Goal: Information Seeking & Learning: Learn about a topic

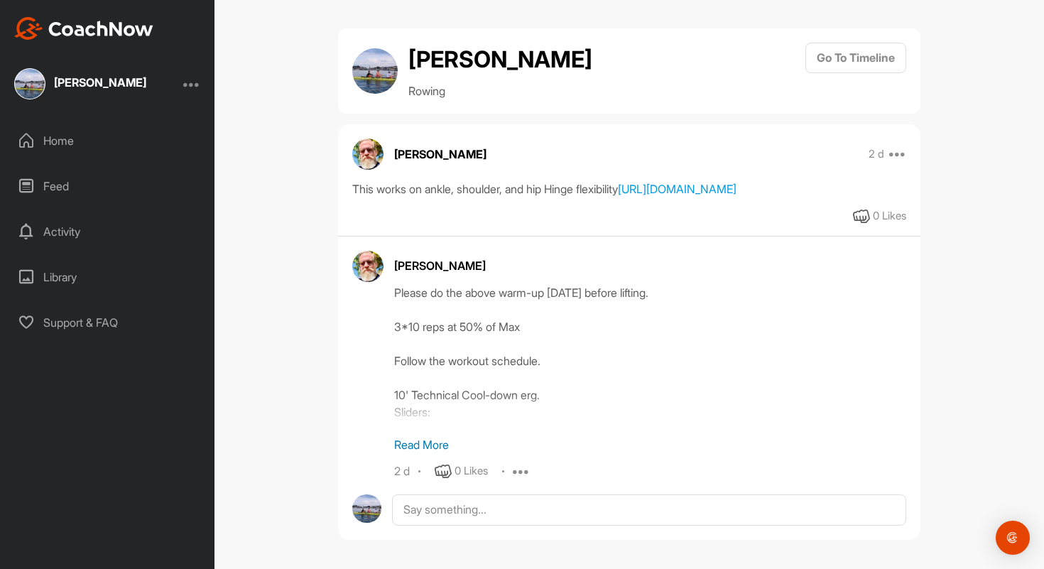
scroll to position [20, 0]
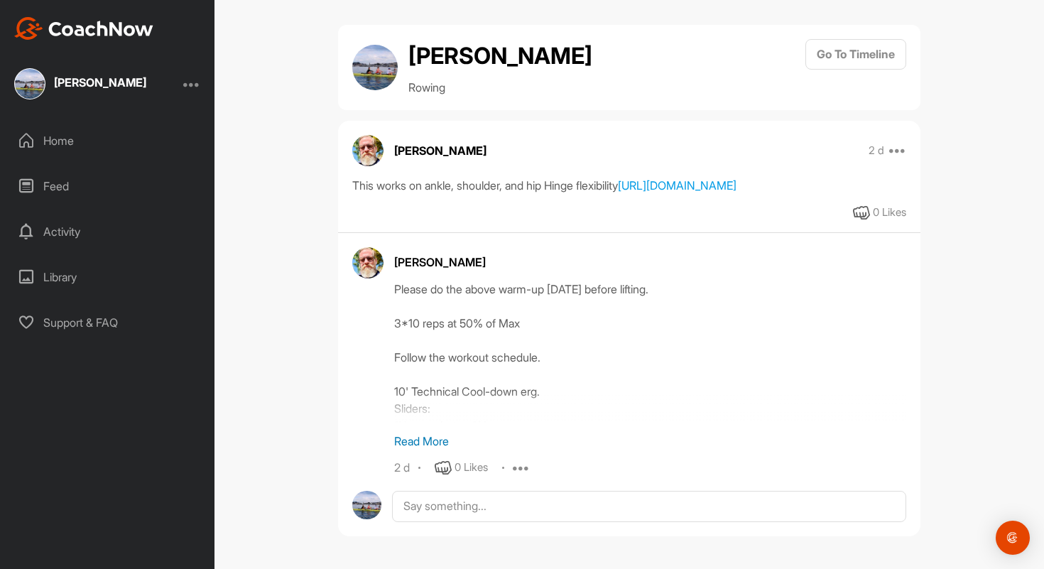
click at [410, 441] on p "Read More" at bounding box center [650, 440] width 512 height 17
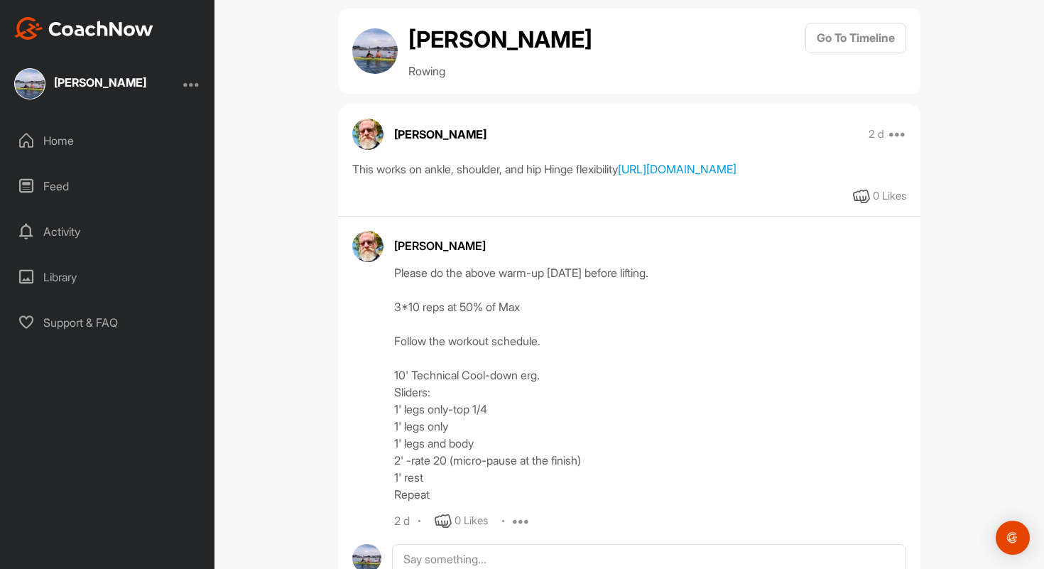
click at [115, 146] on div "Home" at bounding box center [108, 141] width 200 height 36
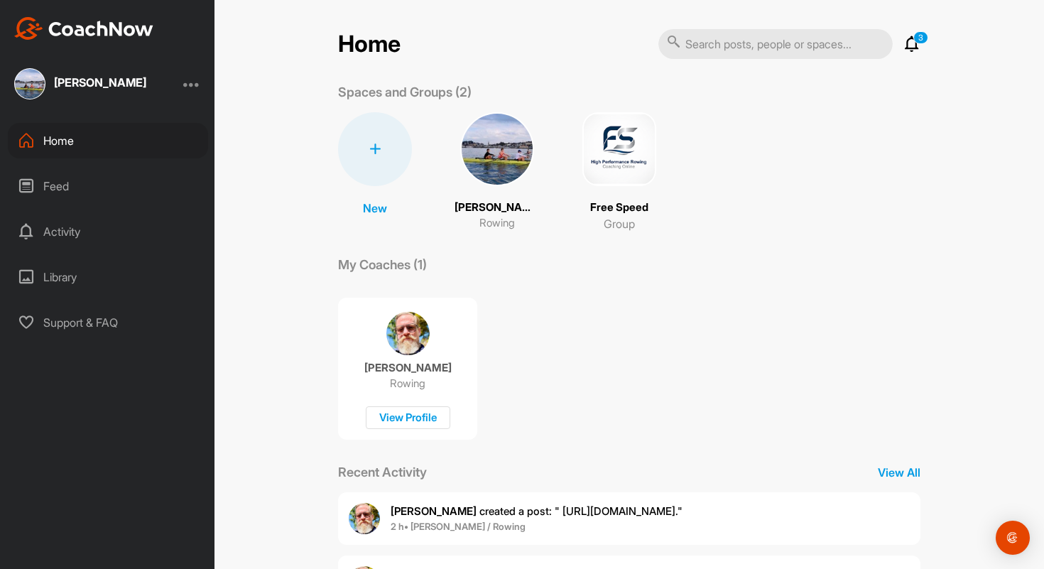
click at [298, 183] on div "Home 3 Notifications Invitations [DATE] [PERSON_NAME] created a post : " [URL][…" at bounding box center [628, 284] width 829 height 569
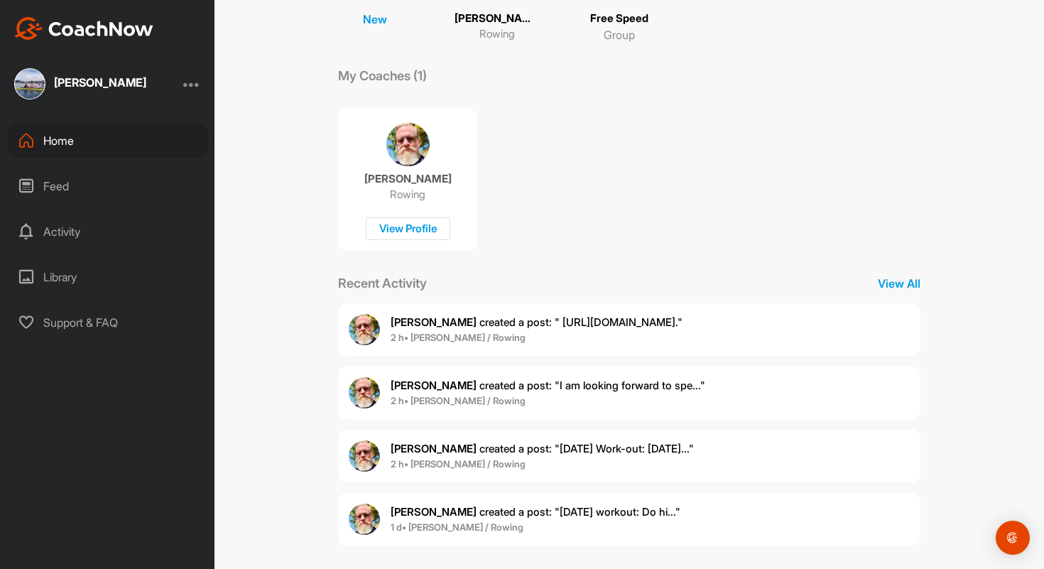
scroll to position [198, 0]
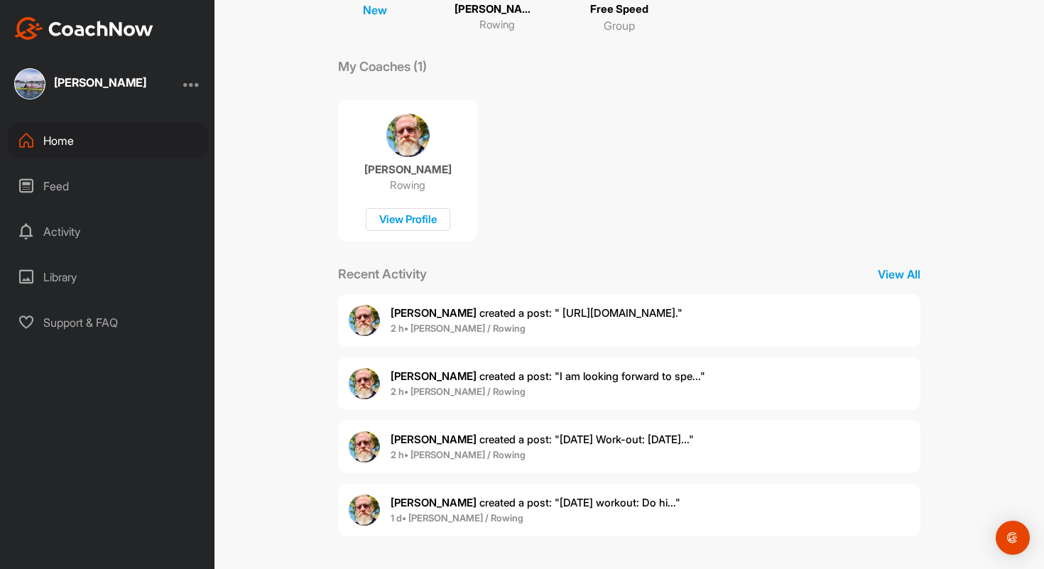
click at [739, 378] on div "[PERSON_NAME] created a post : "I am looking forward to spe..." 2 h • [PERSON_N…" at bounding box center [629, 383] width 582 height 53
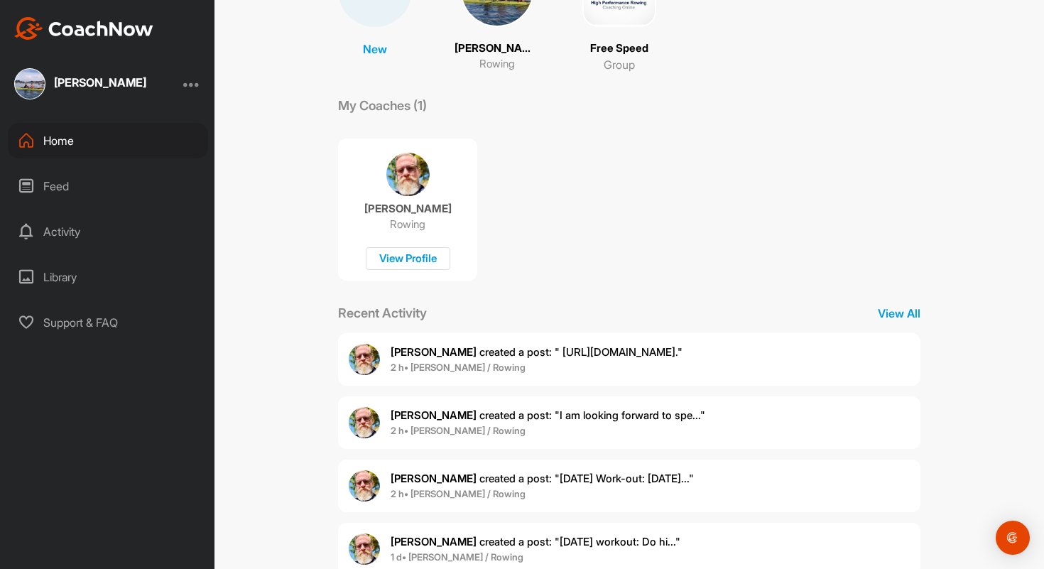
scroll to position [198, 0]
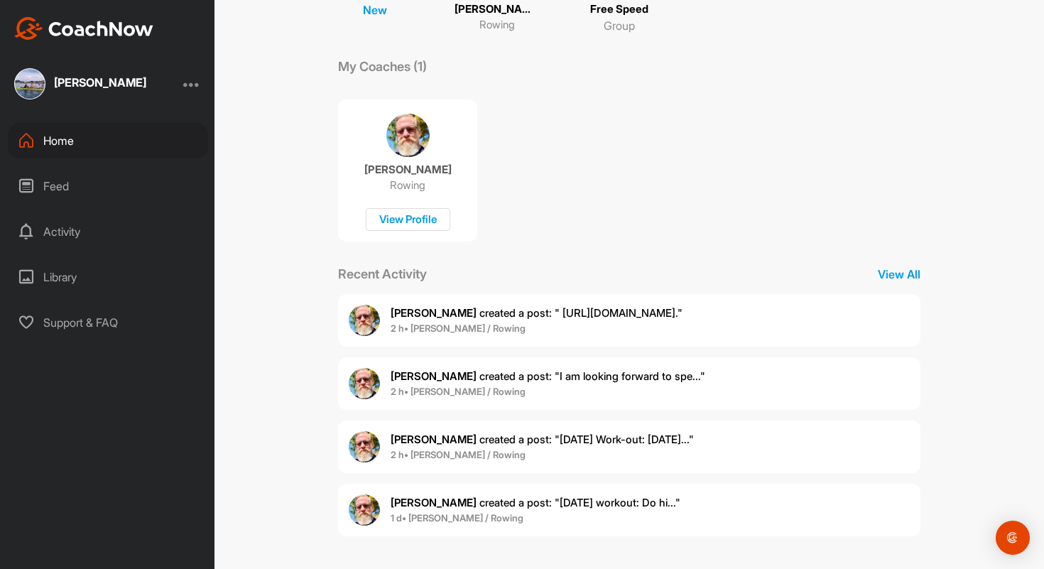
click at [559, 437] on span "[PERSON_NAME] created a post : "[DATE] Work-out: [DATE]..."" at bounding box center [542, 438] width 303 height 13
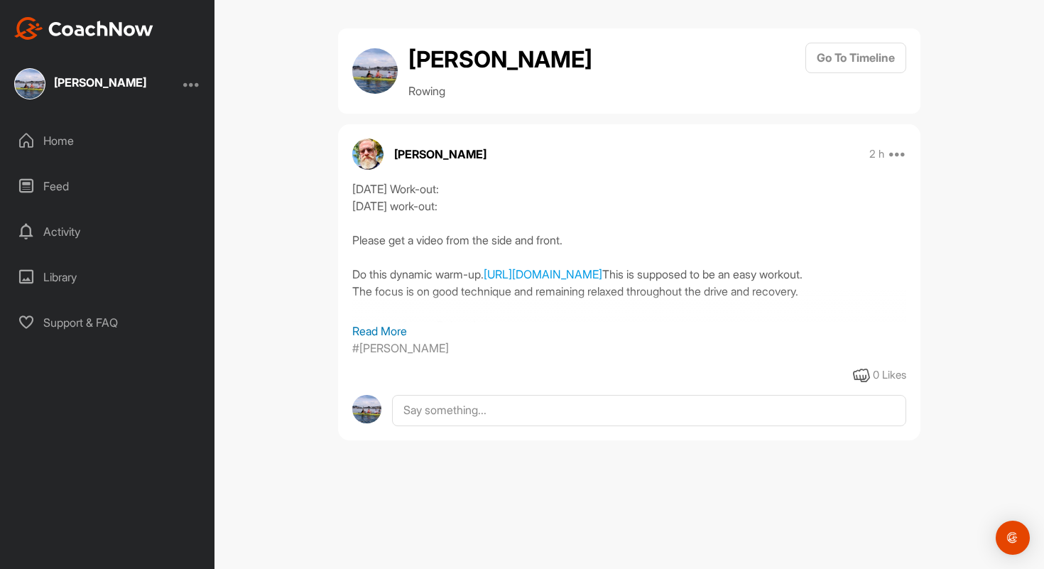
click at [400, 327] on p "Read More" at bounding box center [629, 330] width 554 height 17
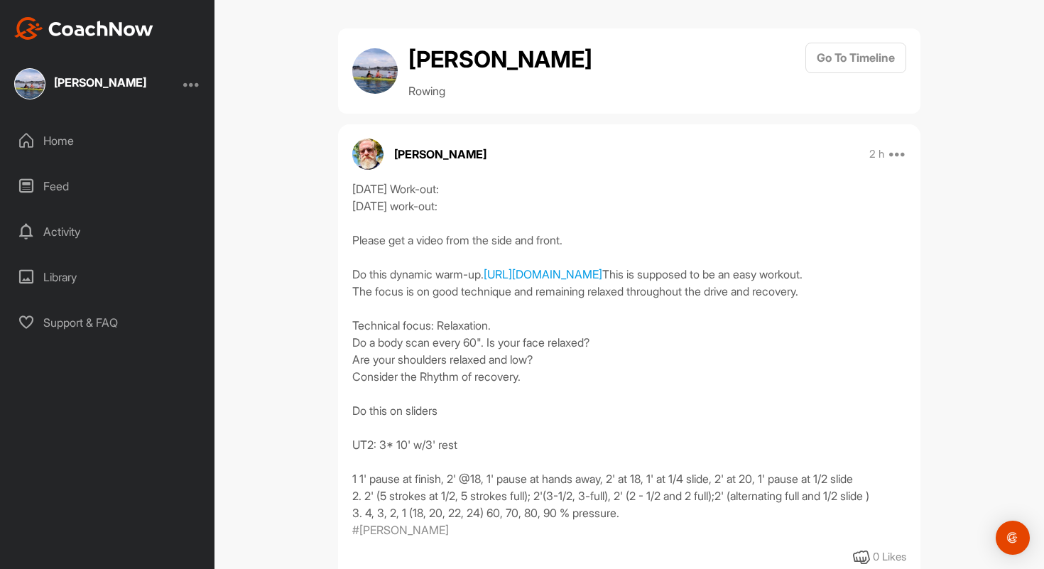
click at [298, 113] on div "[PERSON_NAME] M Rowing Go To Timeline [PERSON_NAME] 2 h Report Delete [DATE] Wo…" at bounding box center [628, 284] width 829 height 569
click at [280, 104] on div "[PERSON_NAME] M Rowing Go To Timeline [PERSON_NAME] 2 h Report Delete [DATE] Wo…" at bounding box center [628, 284] width 829 height 569
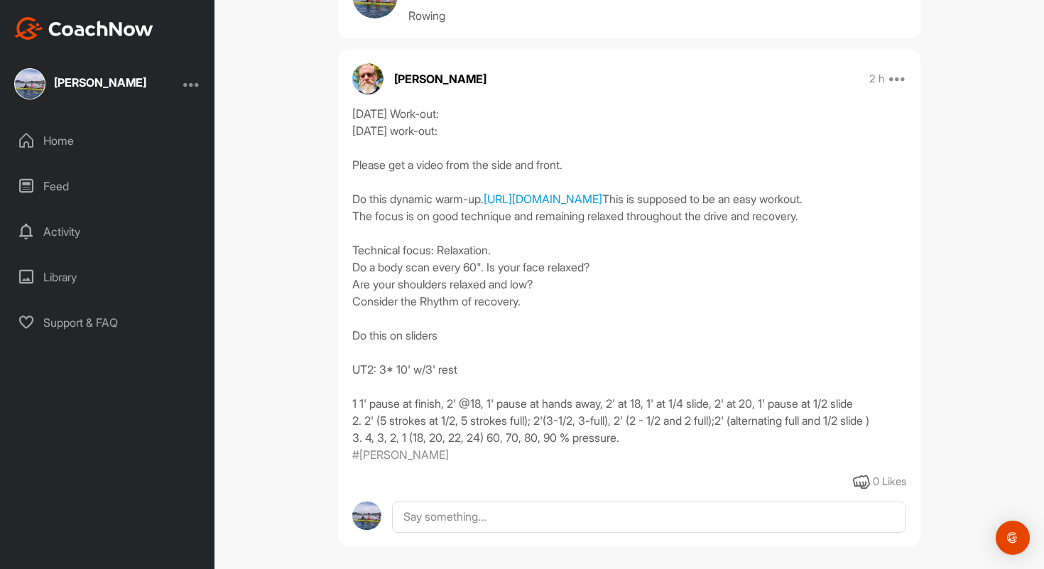
scroll to position [153, 0]
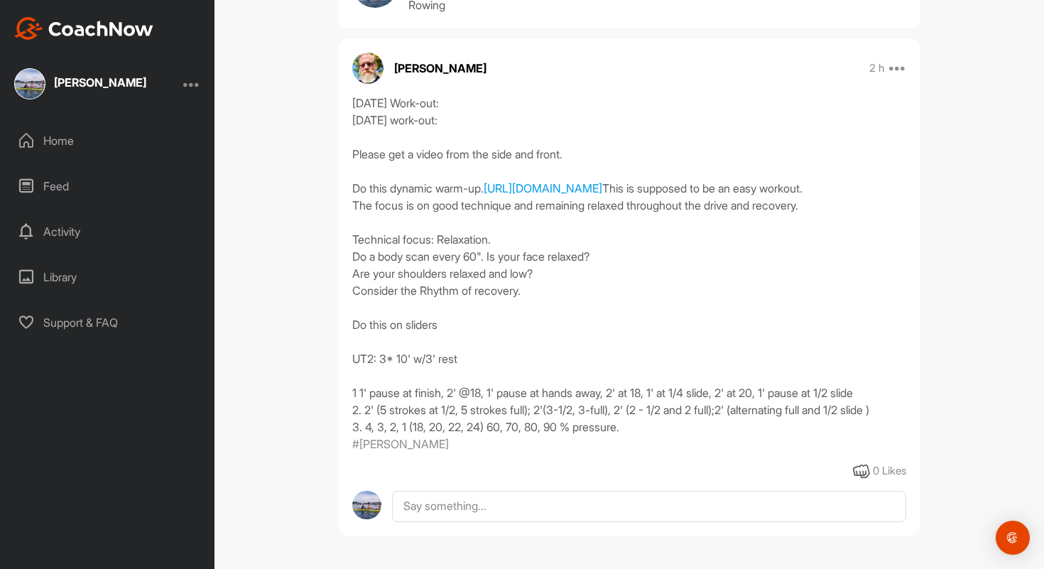
click at [511, 339] on div "[DATE] Work-out: [DATE] work-out: Please get a video from the side and front. D…" at bounding box center [629, 264] width 554 height 341
click at [511, 348] on div "[DATE] Work-out: [DATE] work-out: Please get a video from the side and front. D…" at bounding box center [629, 264] width 554 height 341
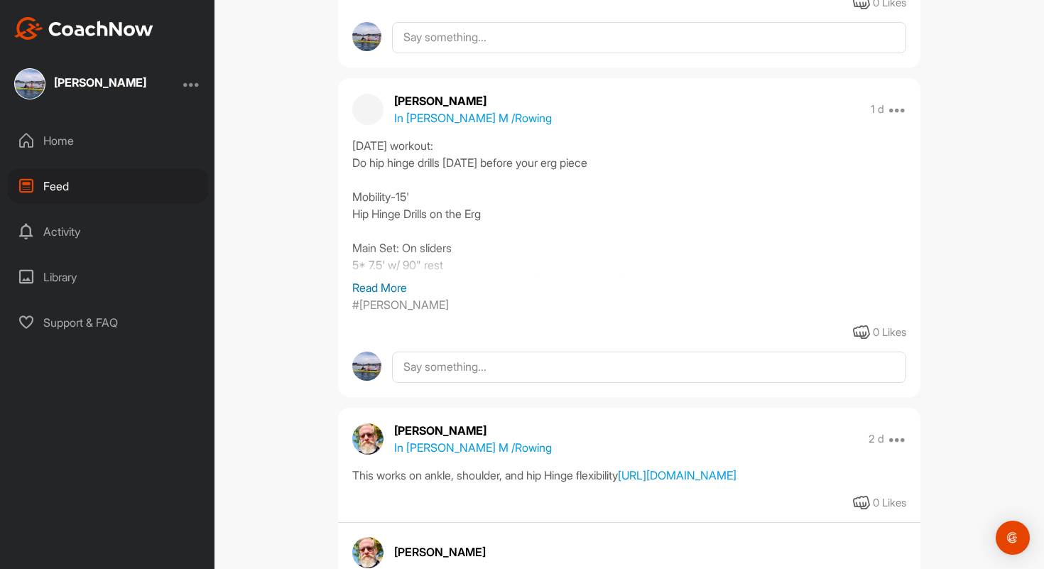
scroll to position [814, 0]
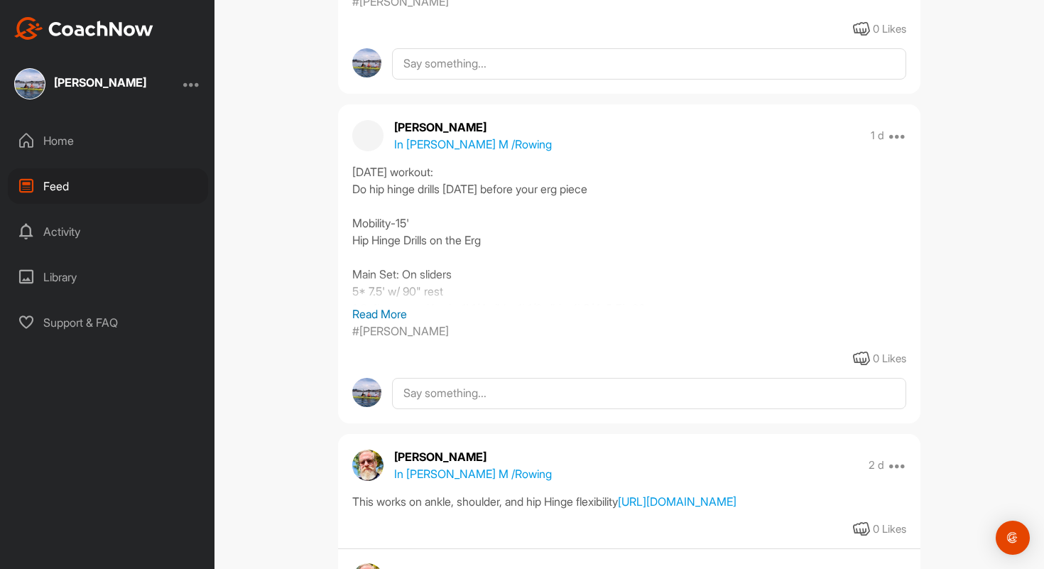
click at [97, 129] on div "Home" at bounding box center [108, 141] width 200 height 36
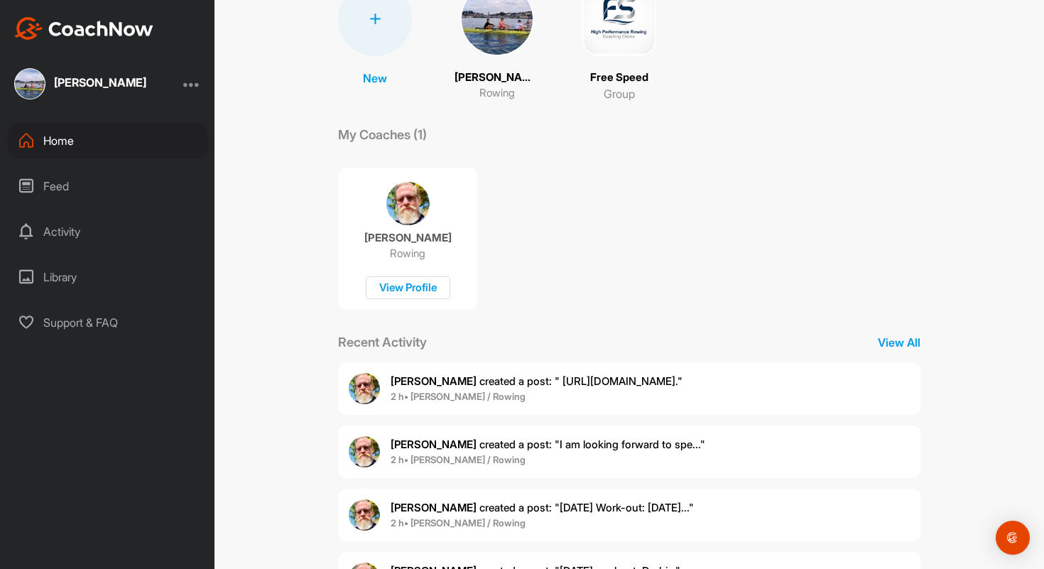
scroll to position [198, 0]
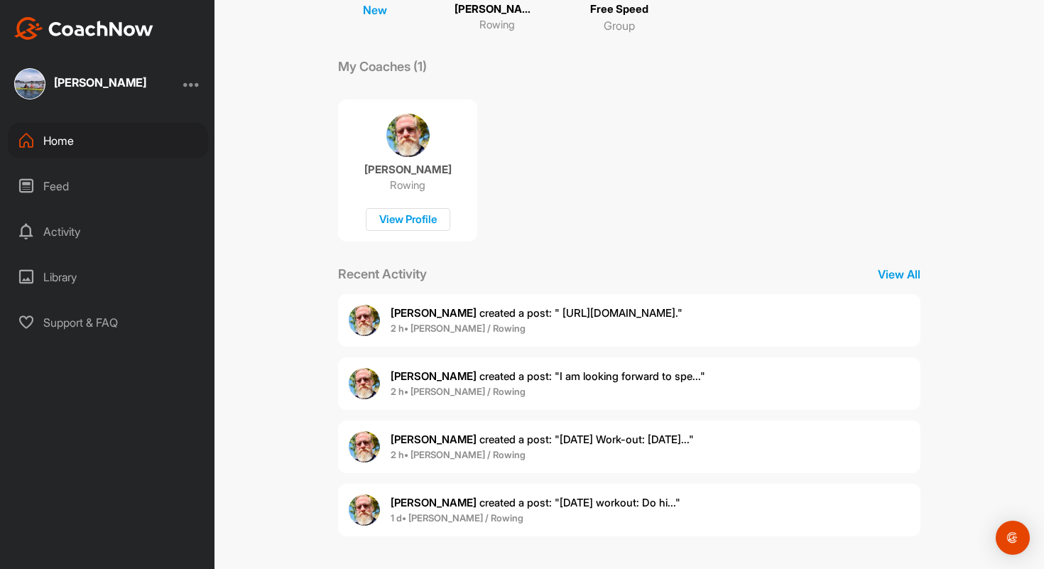
click at [626, 442] on span "[PERSON_NAME] created a post : "[DATE] Work-out: [DATE]..."" at bounding box center [542, 438] width 303 height 13
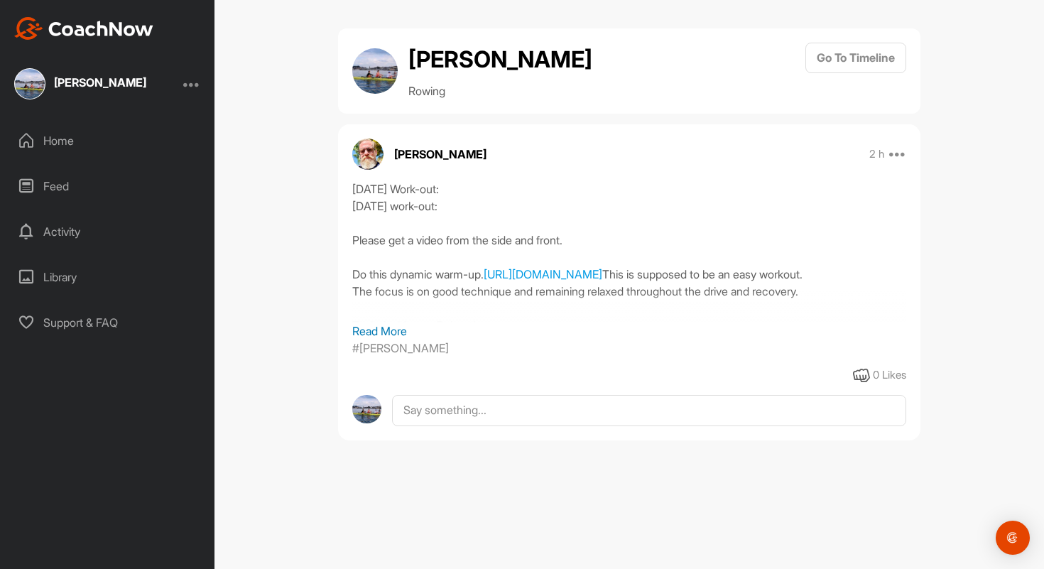
click at [395, 328] on p "Read More" at bounding box center [629, 330] width 554 height 17
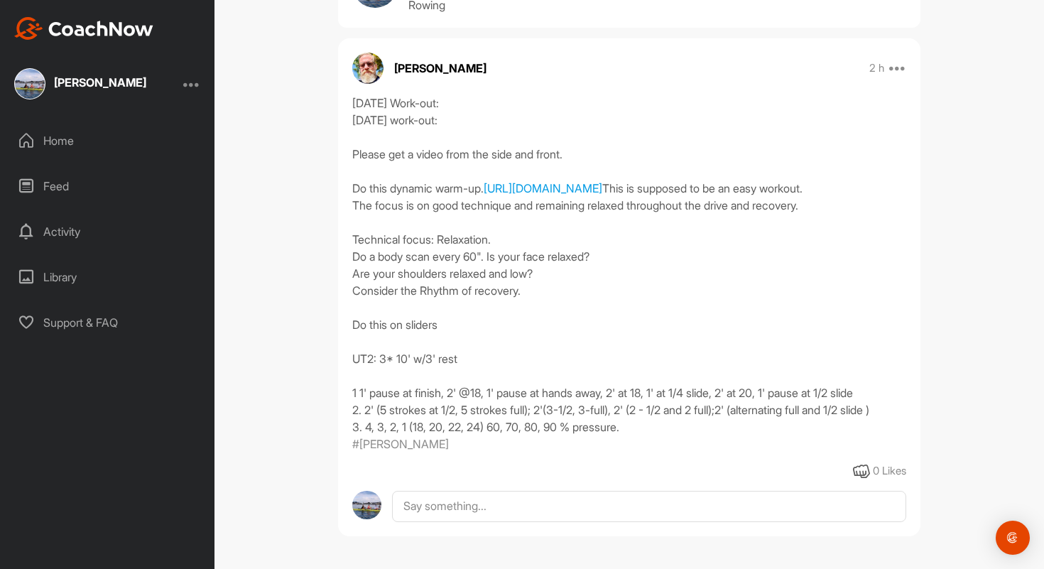
scroll to position [153, 0]
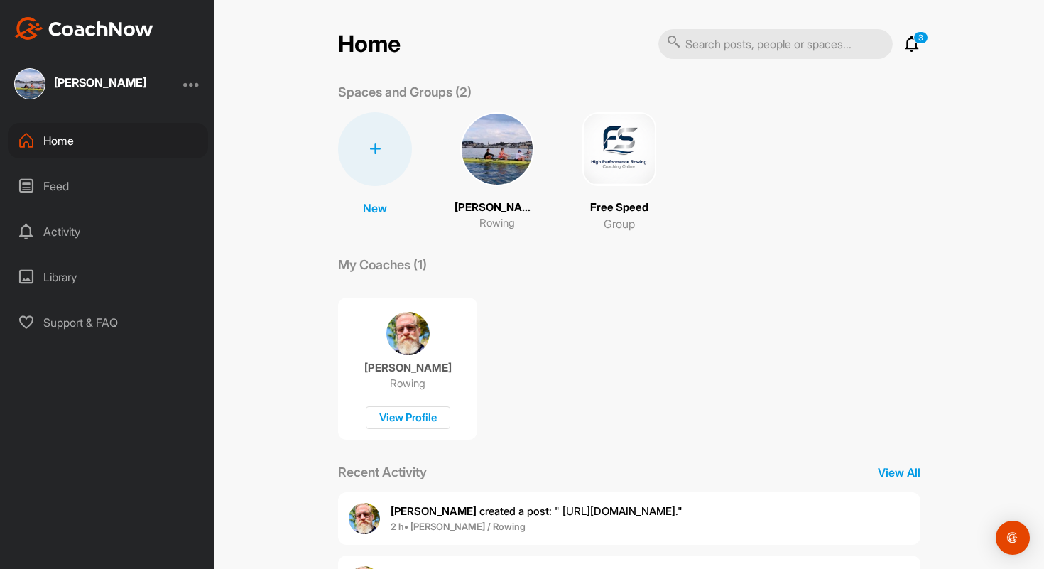
click at [65, 128] on div "Home" at bounding box center [108, 141] width 200 height 36
click at [88, 83] on div "[PERSON_NAME]" at bounding box center [100, 82] width 92 height 11
click at [23, 87] on img at bounding box center [29, 83] width 31 height 31
click at [78, 186] on div "Feed" at bounding box center [108, 186] width 200 height 36
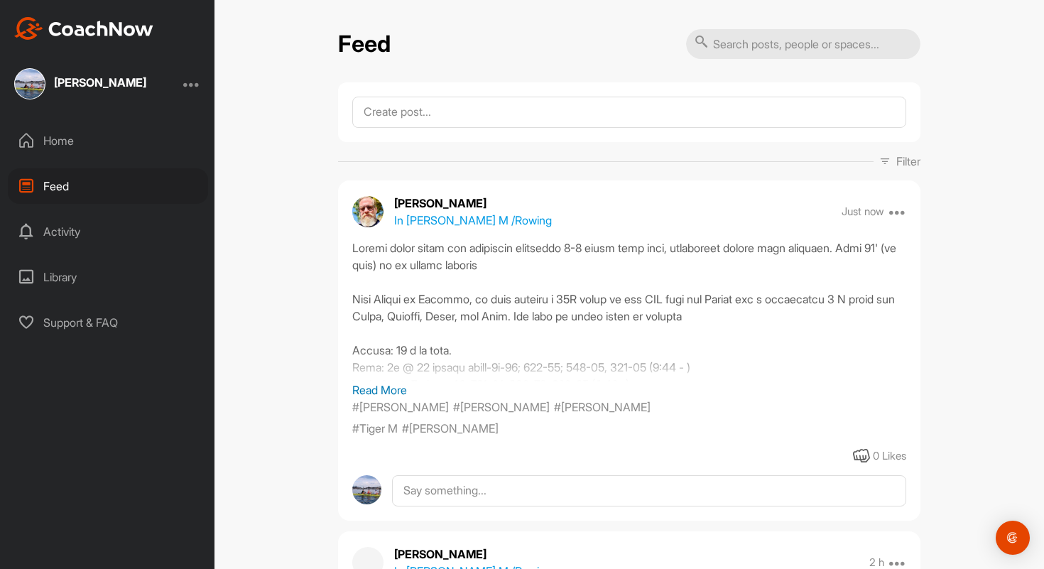
click at [376, 387] on p "Read More" at bounding box center [629, 389] width 554 height 17
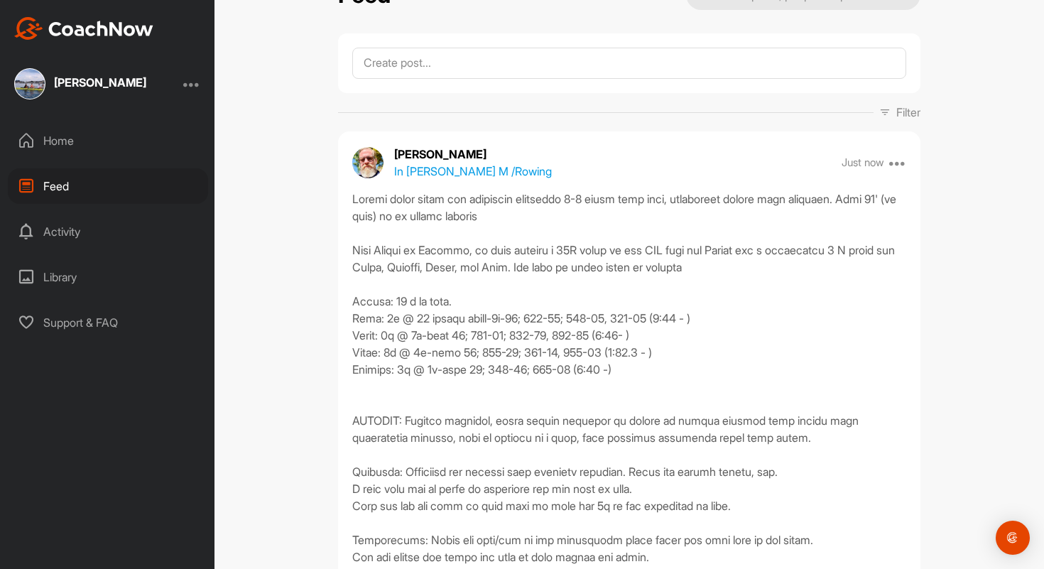
scroll to position [38, 0]
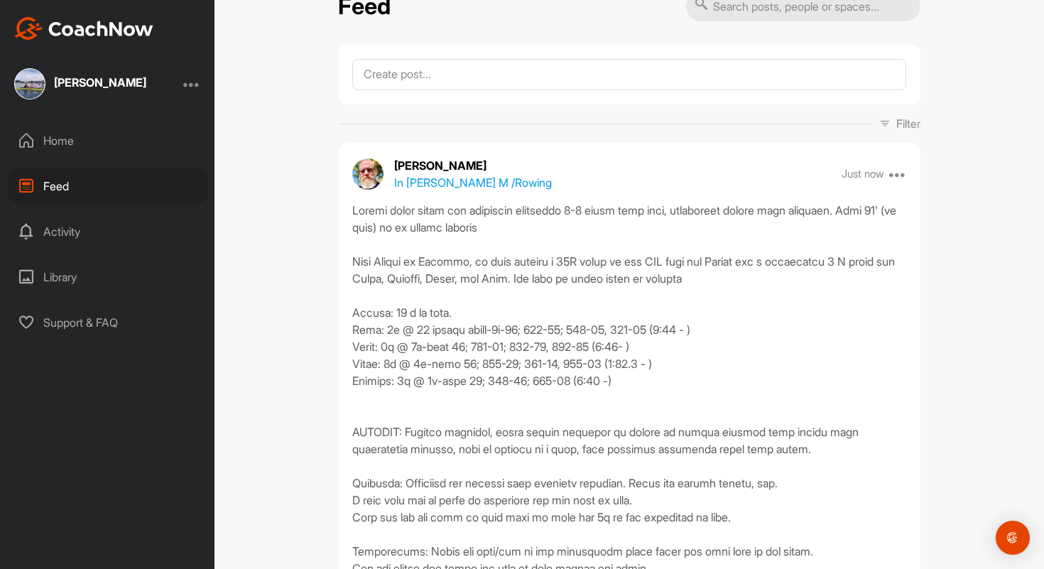
click at [736, 418] on div at bounding box center [629, 500] width 554 height 596
click at [724, 411] on div at bounding box center [629, 500] width 554 height 596
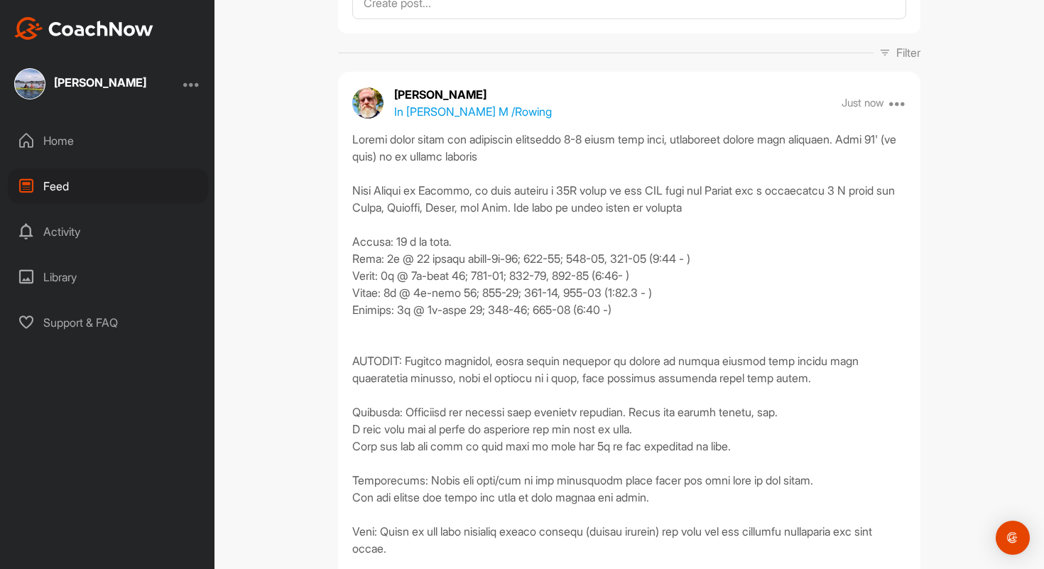
scroll to position [109, 0]
click at [629, 309] on div at bounding box center [629, 428] width 554 height 596
click at [635, 309] on div at bounding box center [629, 428] width 554 height 596
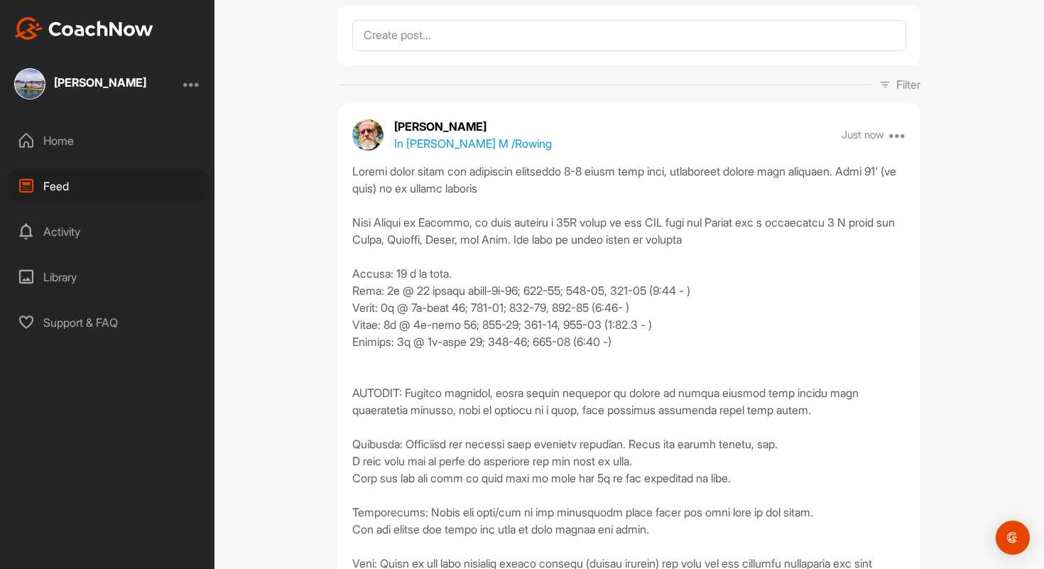
scroll to position [0, 0]
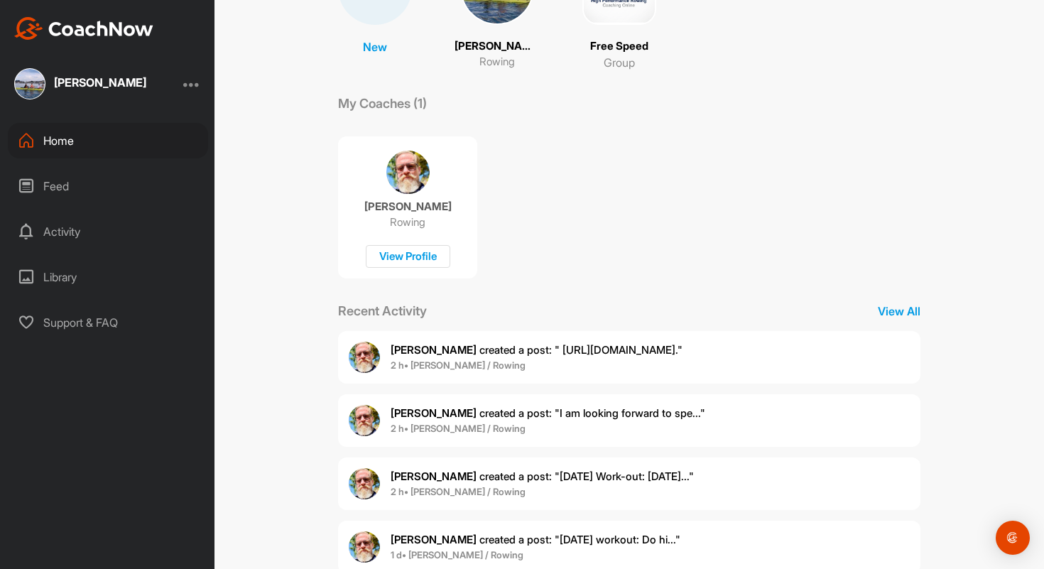
scroll to position [177, 0]
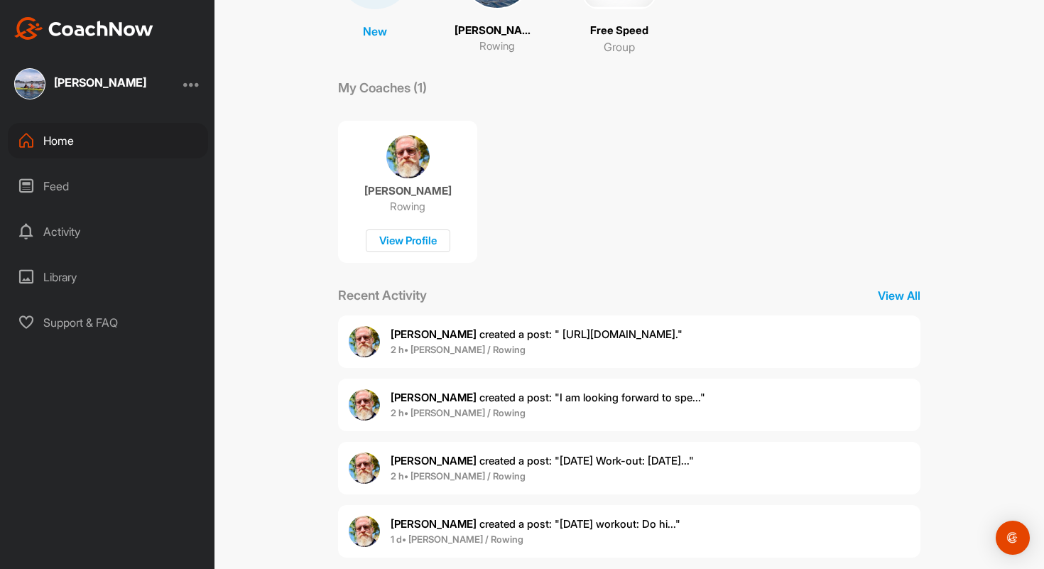
click at [552, 343] on span "2 h • Emerson M. / Rowing" at bounding box center [537, 350] width 292 height 14
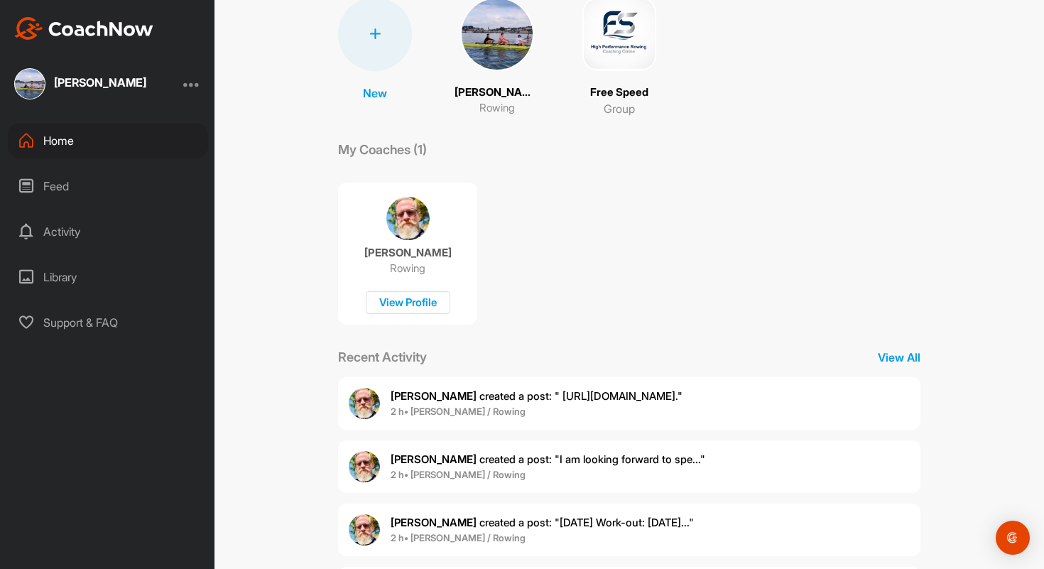
scroll to position [198, 0]
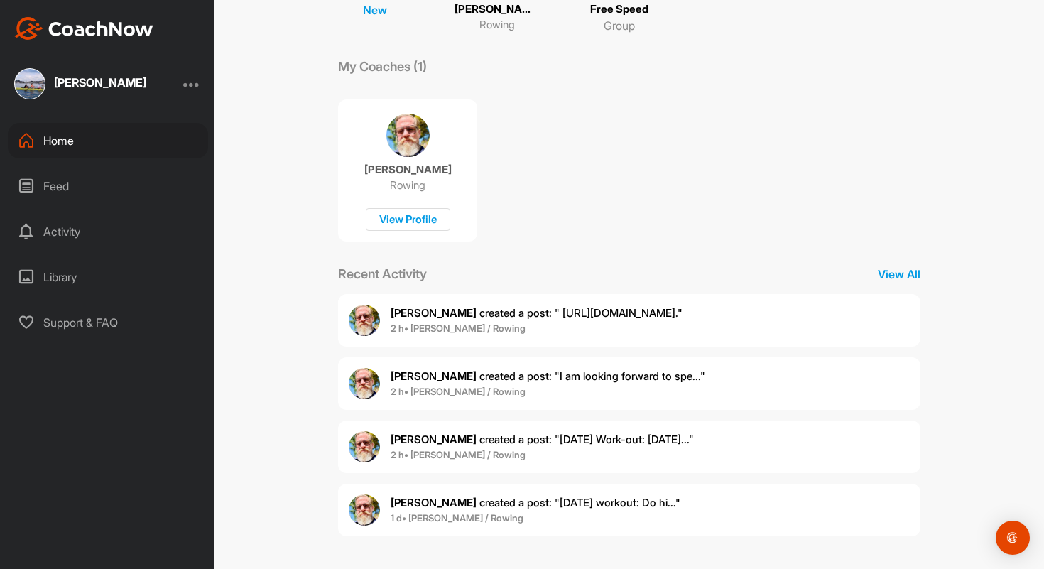
click at [550, 365] on div "[PERSON_NAME] created a post : "I am looking forward to spe..." 2 h • [PERSON_N…" at bounding box center [629, 383] width 582 height 53
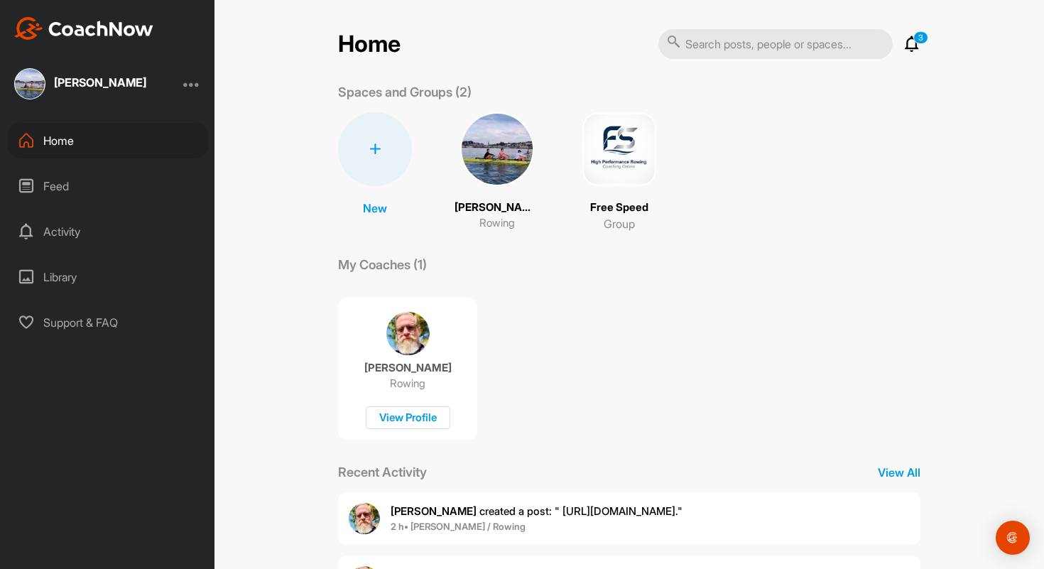
click at [80, 180] on div "Feed" at bounding box center [108, 186] width 200 height 36
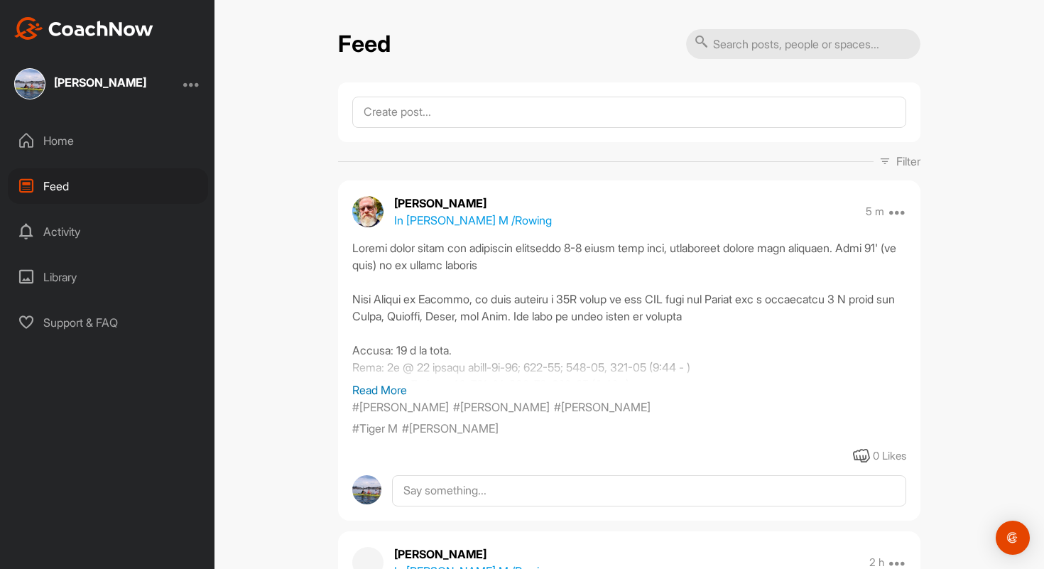
click at [375, 394] on p "Read More" at bounding box center [629, 389] width 554 height 17
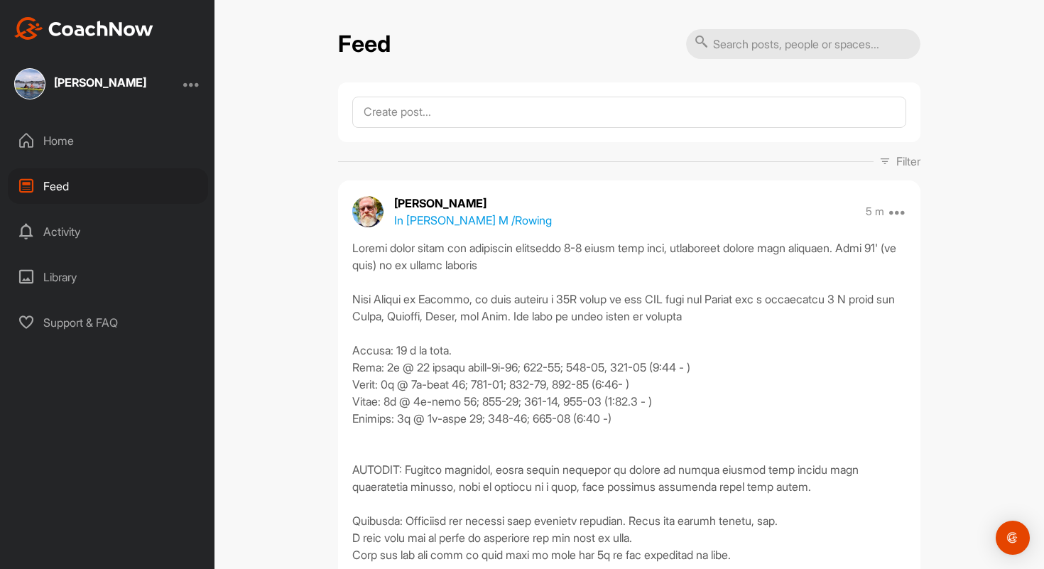
click at [310, 314] on div "Feed Filter Media Type Images Videos Notes Audio Documents Author Emerson M emu…" at bounding box center [628, 284] width 829 height 569
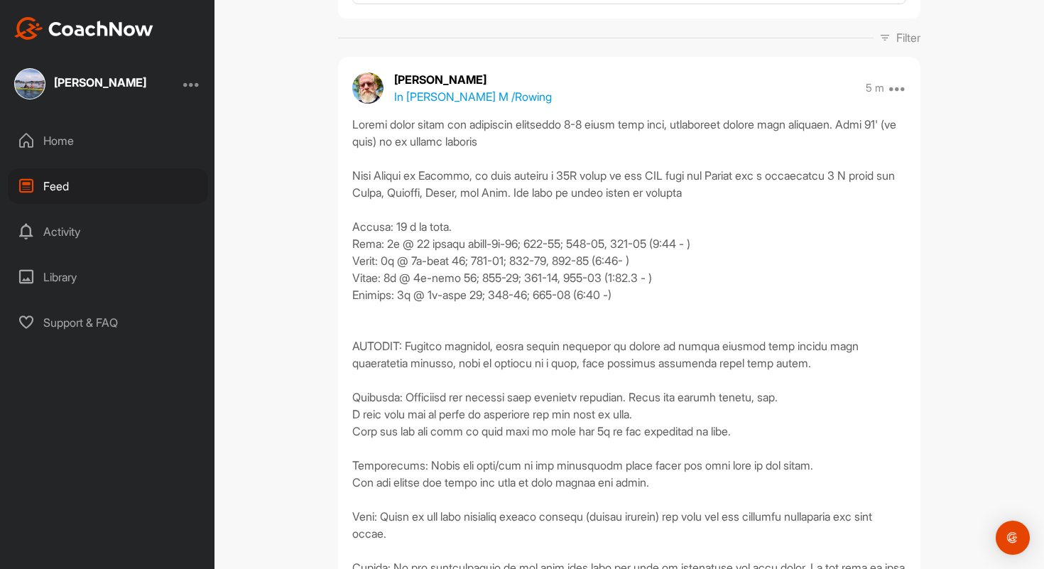
scroll to position [118, 0]
